Goal: Task Accomplishment & Management: Manage account settings

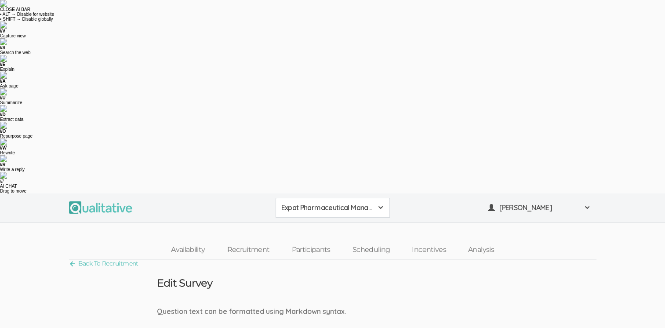
click at [382, 204] on span at bounding box center [380, 207] width 7 height 7
click at [324, 241] on link "Participants" at bounding box center [311, 250] width 61 height 19
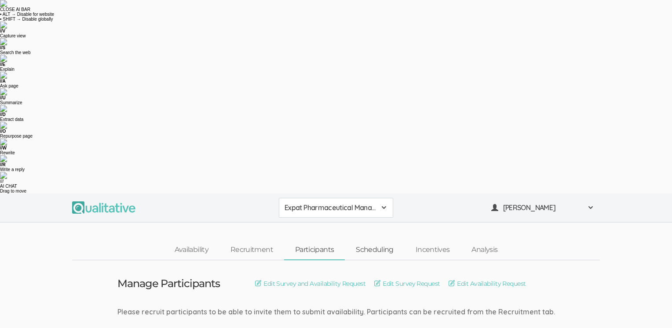
click at [384, 241] on link "Scheduling" at bounding box center [375, 250] width 60 height 19
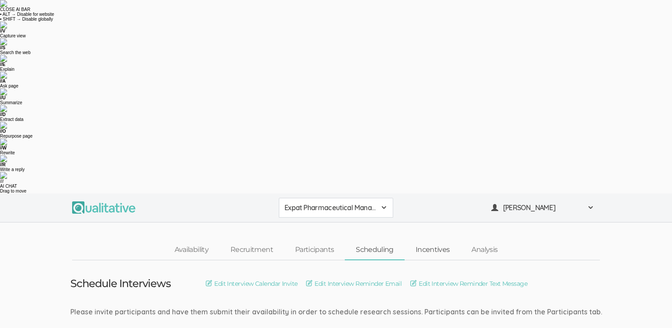
click at [436, 241] on link "Incentives" at bounding box center [433, 250] width 56 height 19
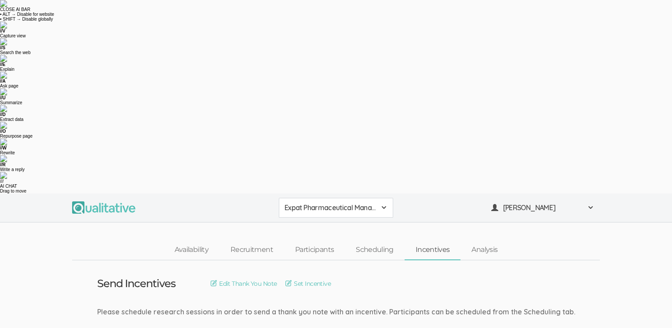
click at [437, 241] on link "Incentives" at bounding box center [433, 250] width 56 height 19
